Goal: Task Accomplishment & Management: Use online tool/utility

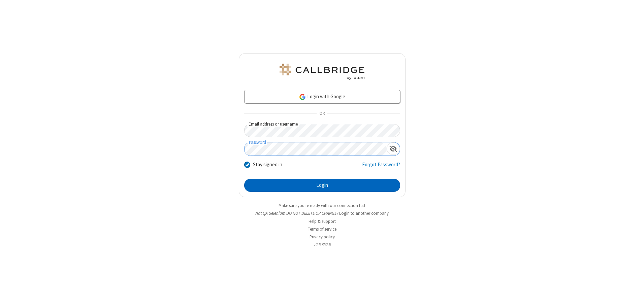
click at [322, 185] on button "Login" at bounding box center [322, 185] width 156 height 13
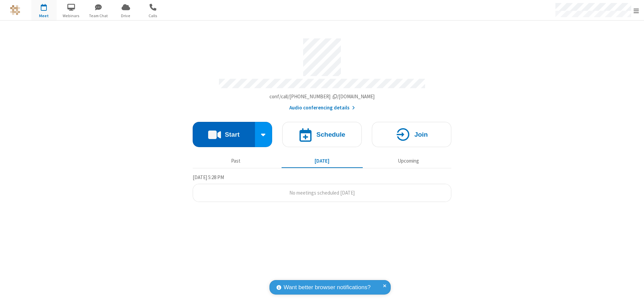
click at [224, 132] on button "Start" at bounding box center [224, 134] width 62 height 25
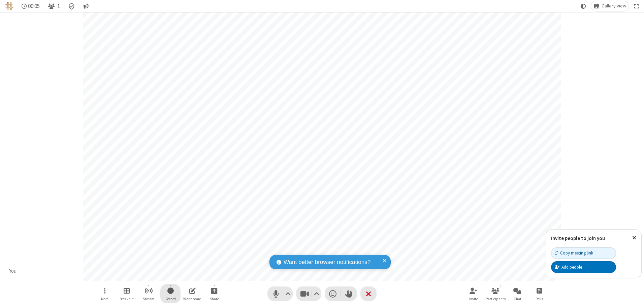
click at [171, 294] on span "Start recording" at bounding box center [171, 291] width 6 height 8
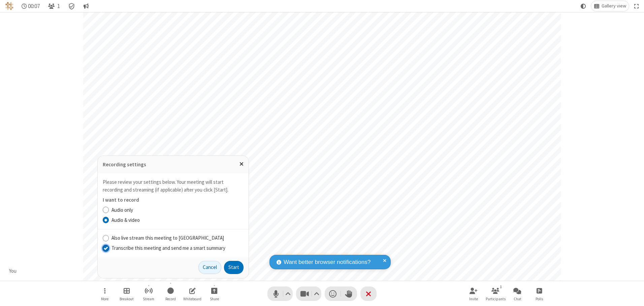
click at [105, 248] on input "Transcribe this meeting and send me a smart summary" at bounding box center [106, 248] width 6 height 7
click at [234, 268] on button "Start" at bounding box center [234, 267] width 20 height 13
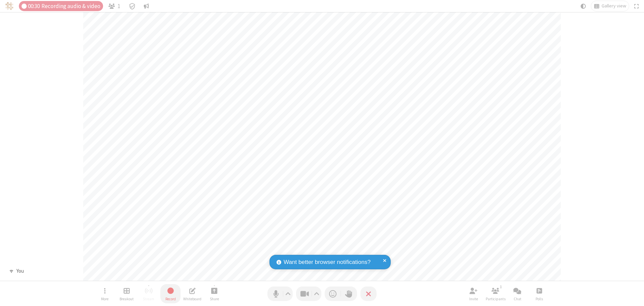
click at [171, 294] on span "Stop recording" at bounding box center [171, 291] width 8 height 8
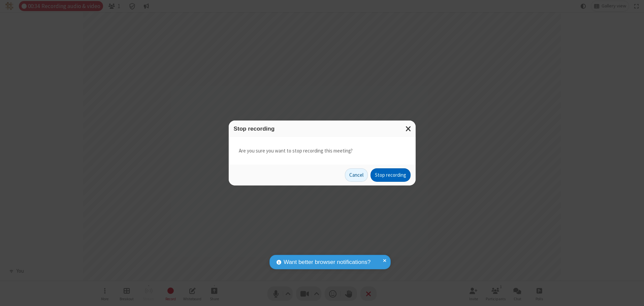
click at [391, 175] on button "Stop recording" at bounding box center [391, 175] width 40 height 13
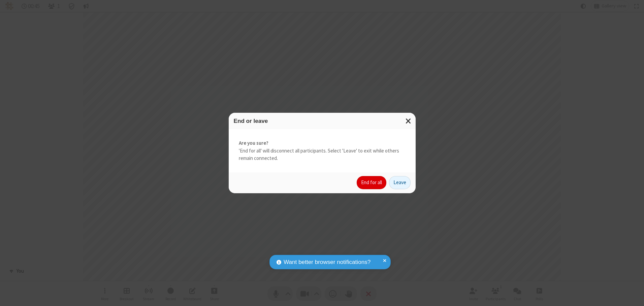
click at [372, 183] on button "End for all" at bounding box center [372, 182] width 30 height 13
